Goal: Browse casually

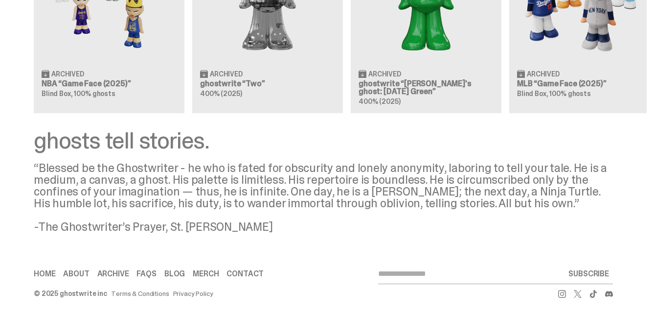
scroll to position [1013, 0]
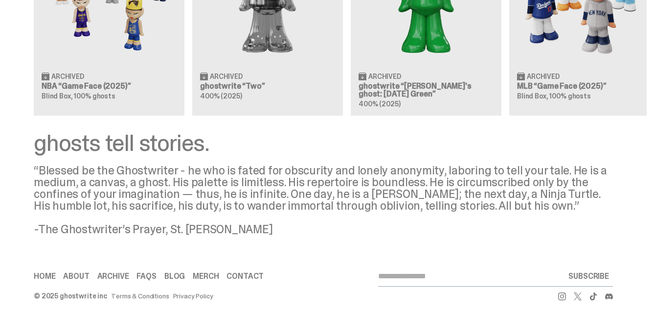
click at [86, 272] on link "About" at bounding box center [76, 276] width 26 height 8
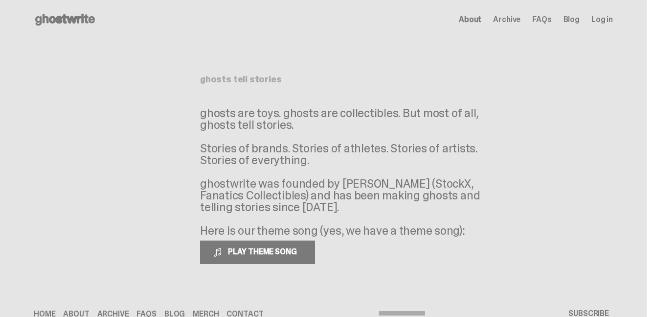
scroll to position [40, 0]
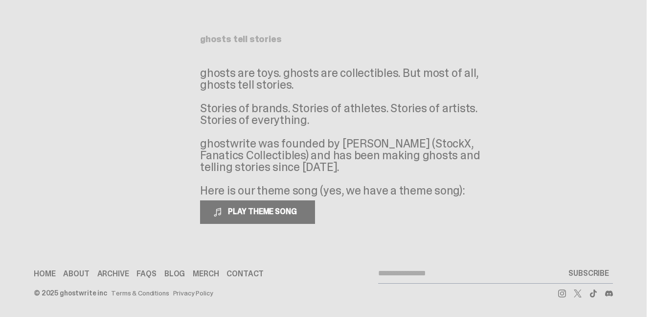
click at [45, 273] on link "Home" at bounding box center [45, 274] width 22 height 8
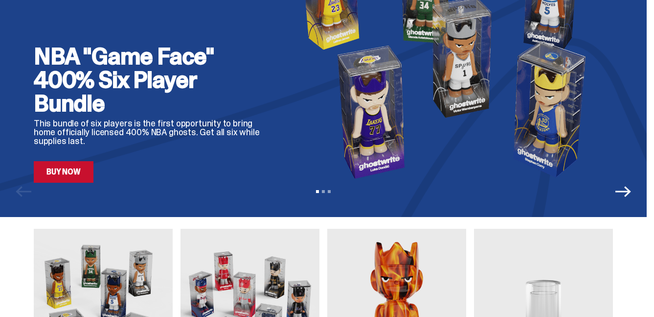
scroll to position [138, 0]
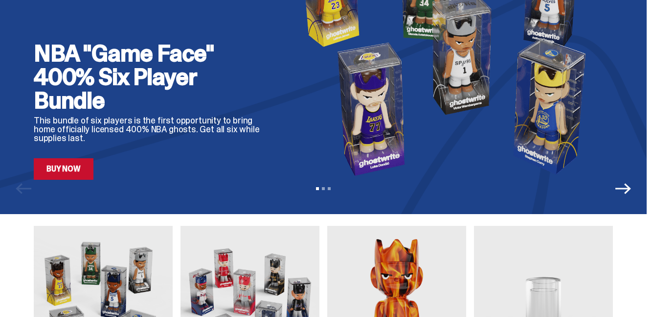
click at [631, 191] on icon "Next" at bounding box center [624, 188] width 16 height 11
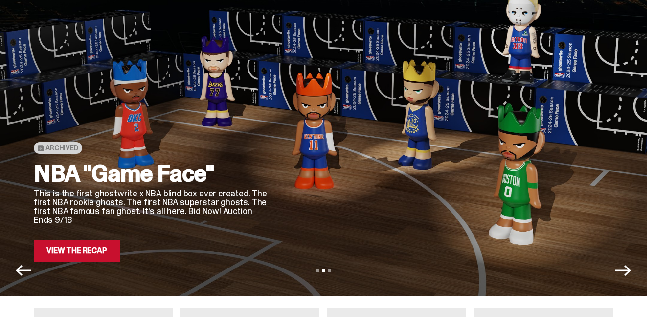
scroll to position [59, 0]
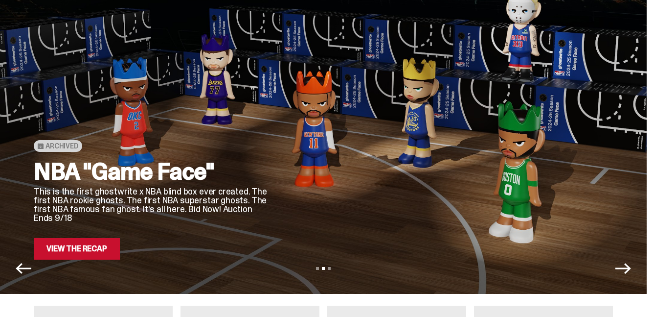
click at [631, 269] on icon "Next" at bounding box center [624, 268] width 16 height 16
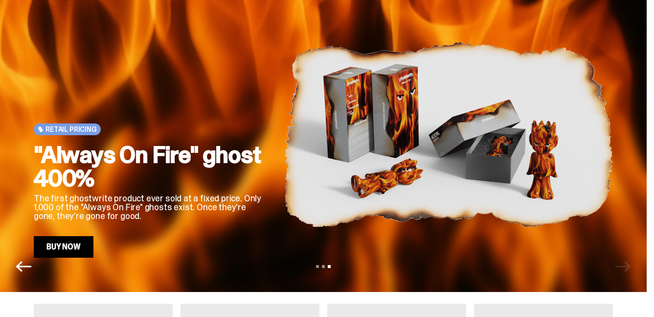
scroll to position [0, 0]
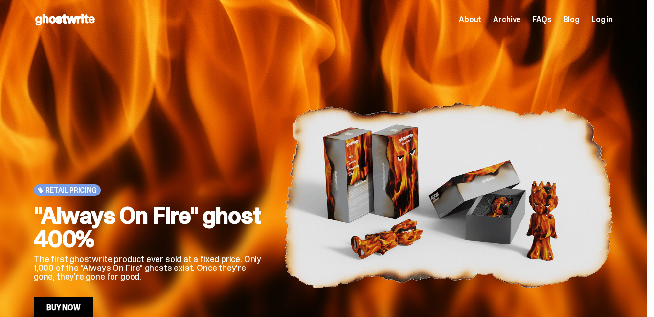
click at [516, 18] on span "Archive" at bounding box center [506, 20] width 27 height 8
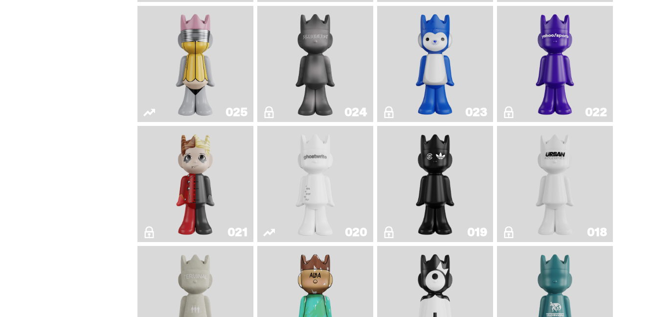
scroll to position [1014, 0]
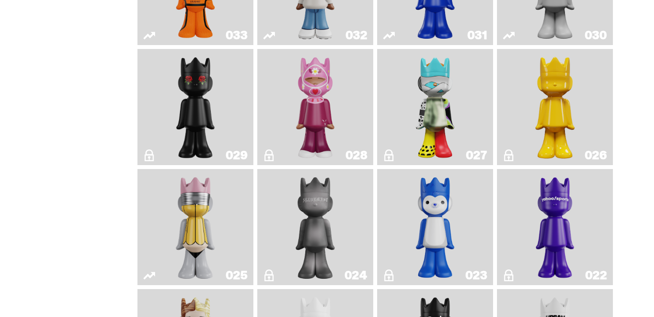
click at [324, 104] on img "Grand Prix" at bounding box center [315, 107] width 46 height 108
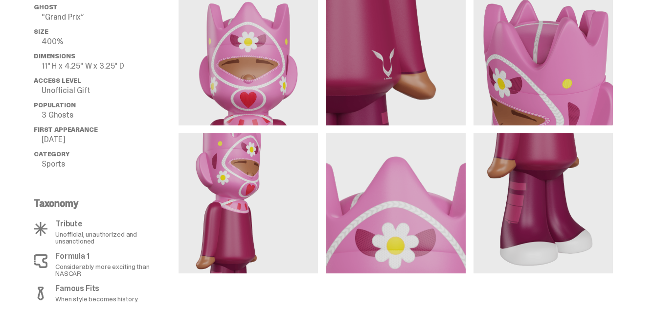
scroll to position [602, 0]
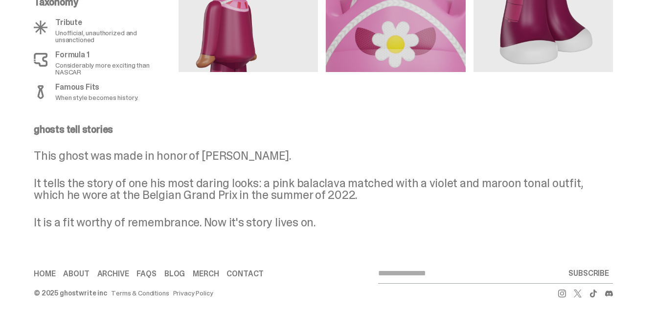
click at [566, 293] on use at bounding box center [562, 293] width 8 height 8
